Goal: Transaction & Acquisition: Purchase product/service

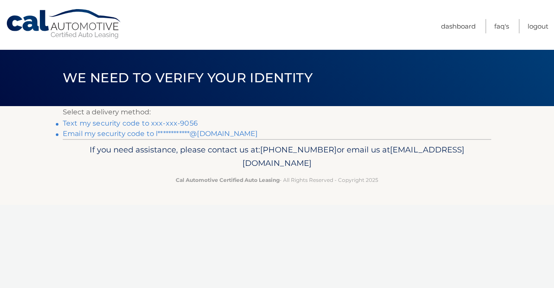
drag, startPoint x: 187, startPoint y: 123, endPoint x: 204, endPoint y: 123, distance: 16.9
click at [187, 123] on link "Text my security code to xxx-xxx-9056" at bounding box center [130, 123] width 135 height 8
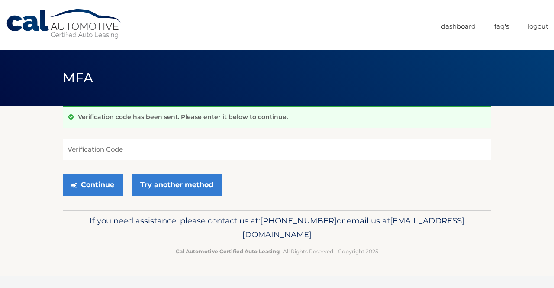
click at [184, 152] on input "Verification Code" at bounding box center [277, 150] width 429 height 22
type input "0"
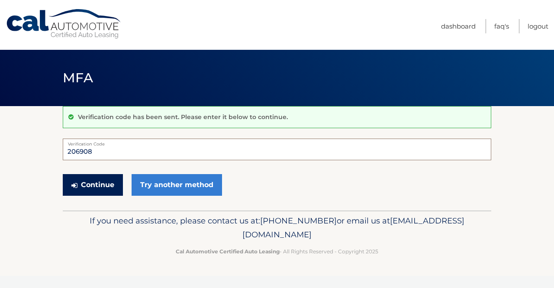
type input "206908"
click at [104, 185] on button "Continue" at bounding box center [93, 185] width 60 height 22
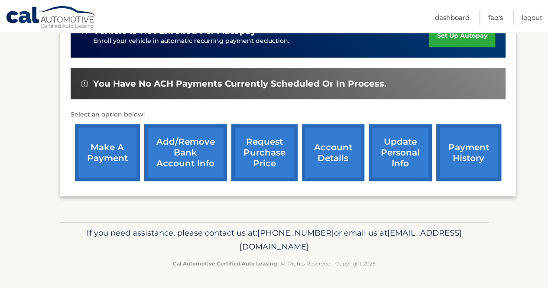
scroll to position [236, 0]
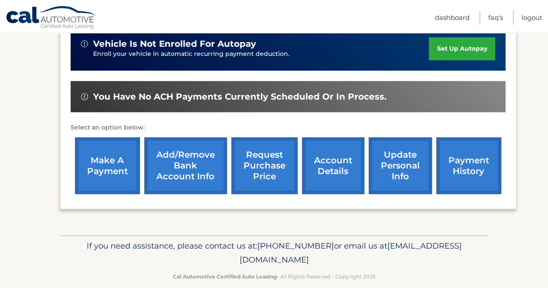
click at [110, 246] on p "If you need assistance, please contact us at: 609-807-3200 or email us at Custo…" at bounding box center [273, 253] width 417 height 28
click at [128, 165] on link "make a payment" at bounding box center [107, 165] width 65 height 57
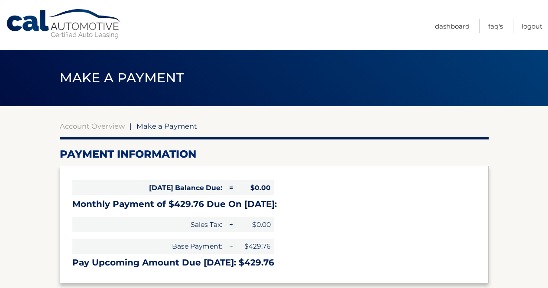
select select "YmYzZDA1NTQtNjA2Ny00MTI0LTlhZjMtOTc3MzNjODU4NDhi"
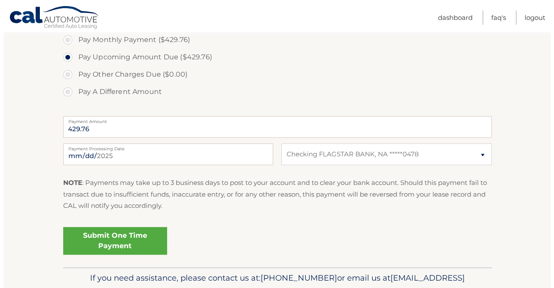
scroll to position [303, 0]
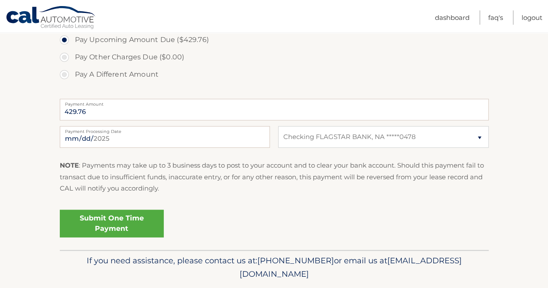
click at [126, 223] on link "Submit One Time Payment" at bounding box center [112, 224] width 104 height 28
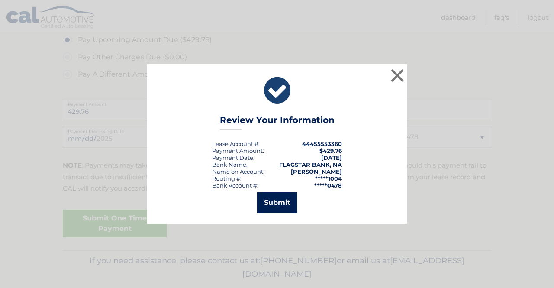
click at [275, 200] on button "Submit" at bounding box center [277, 202] width 40 height 21
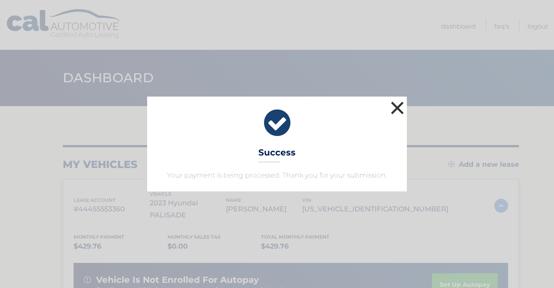
click at [401, 109] on button "×" at bounding box center [397, 107] width 17 height 17
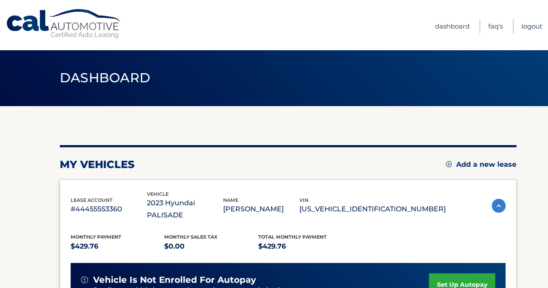
click at [533, 25] on link "Logout" at bounding box center [531, 26] width 21 height 14
